Goal: Transaction & Acquisition: Download file/media

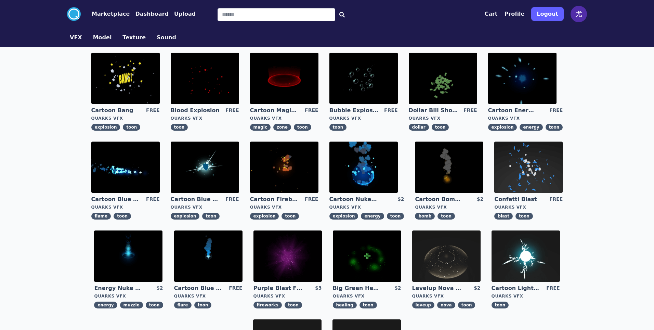
click at [514, 12] on button "Profile" at bounding box center [514, 14] width 20 height 8
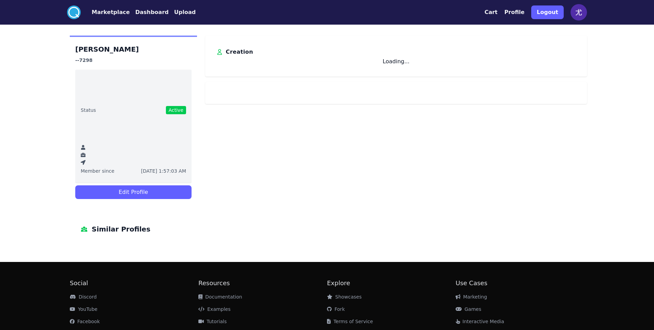
click at [518, 15] on button "Profile" at bounding box center [514, 12] width 20 height 8
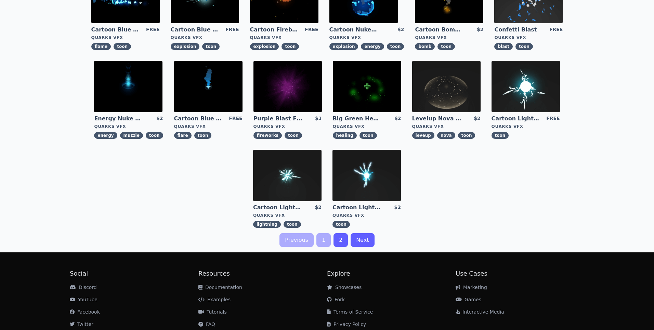
scroll to position [193, 0]
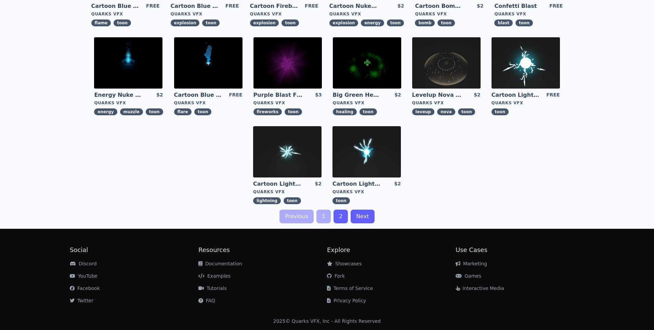
click at [330, 223] on div ".cls-1{fill:#fff;}.cls-2{fill:#29abe2;} Marketplace Dashboard Upload Cart Profi…" at bounding box center [327, 68] width 654 height 523
click at [323, 218] on link "1" at bounding box center [323, 217] width 14 height 14
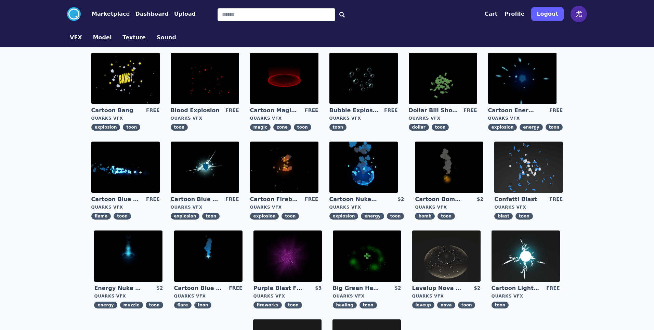
click at [369, 93] on img at bounding box center [363, 78] width 68 height 51
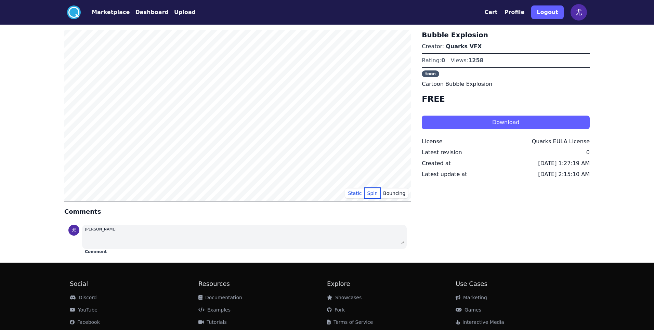
click at [375, 191] on button "Spin" at bounding box center [372, 193] width 16 height 10
click at [394, 194] on button "Bouncing" at bounding box center [394, 193] width 28 height 10
click at [357, 193] on button "Static" at bounding box center [354, 193] width 19 height 10
